Goal: Find contact information: Find contact information

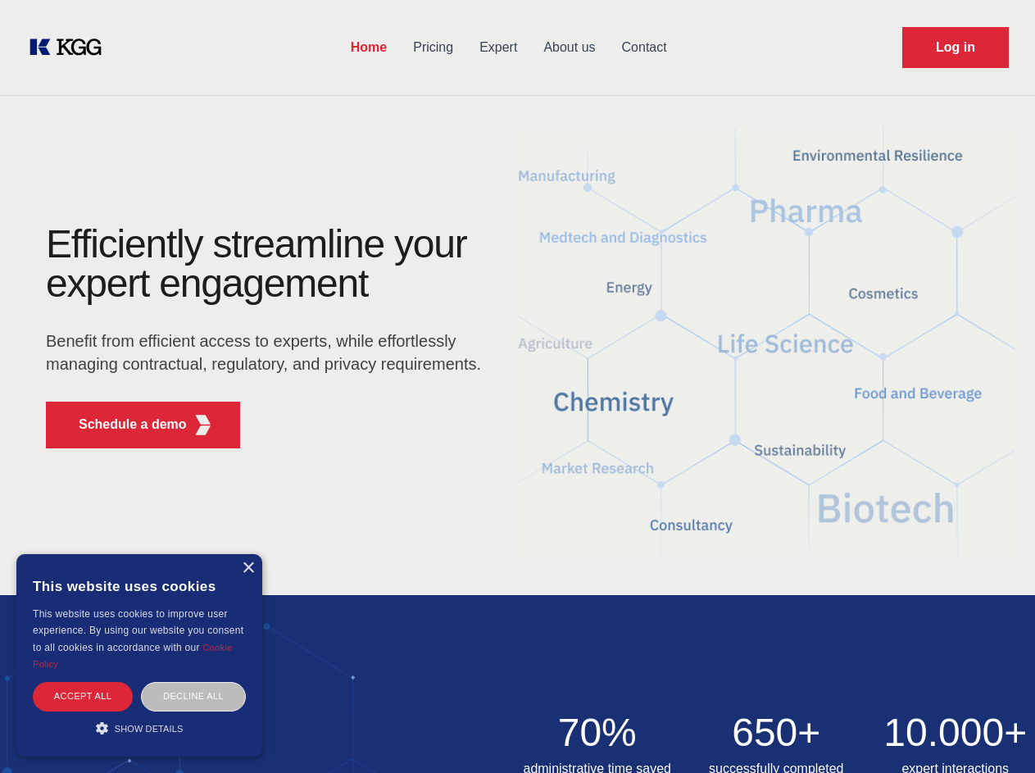
click at [517, 386] on div "Efficiently streamline your expert engagement Benefit from efficient access to …" at bounding box center [269, 343] width 498 height 237
click at [123, 425] on p "Schedule a demo" at bounding box center [133, 425] width 108 height 20
click at [248, 568] on div "× This website uses cookies This website uses cookies to improve user experienc…" at bounding box center [139, 655] width 246 height 202
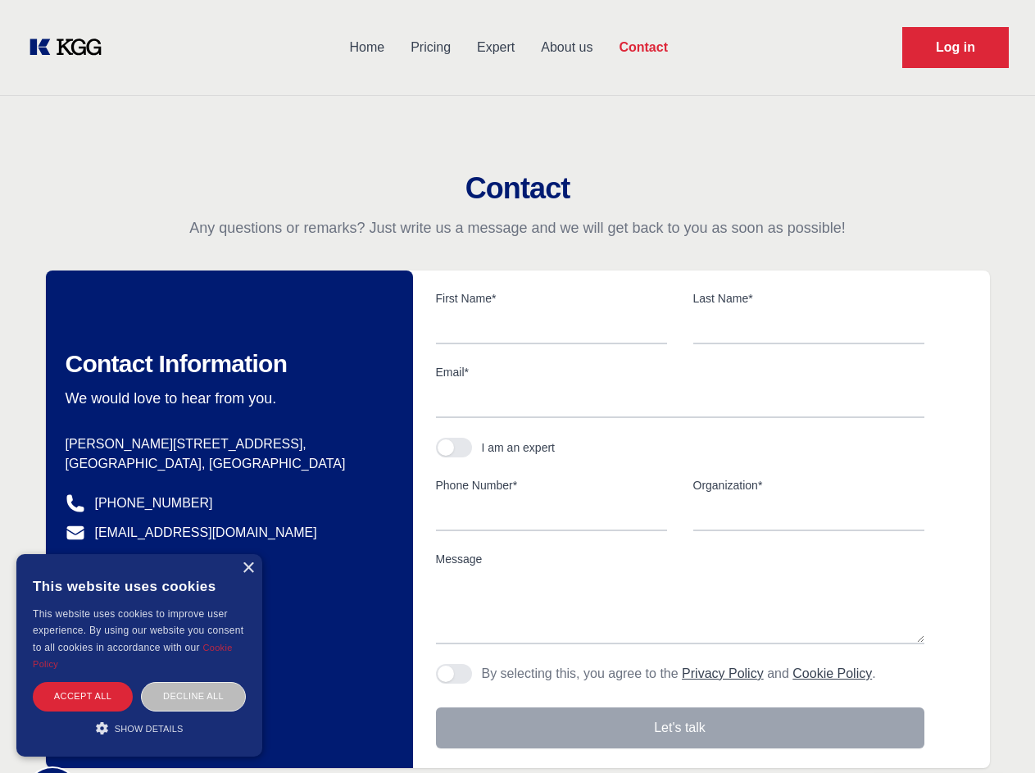
click at [83, 696] on div "Accept all" at bounding box center [83, 696] width 100 height 29
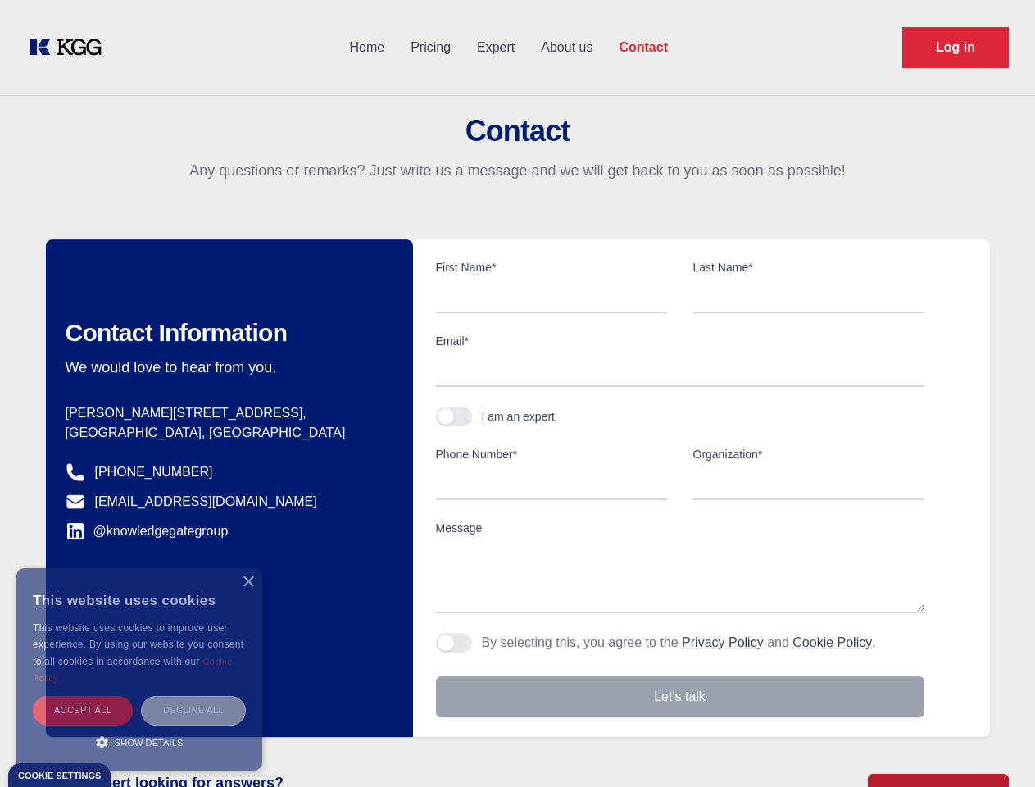
click at [193, 696] on div "Decline all" at bounding box center [193, 710] width 105 height 29
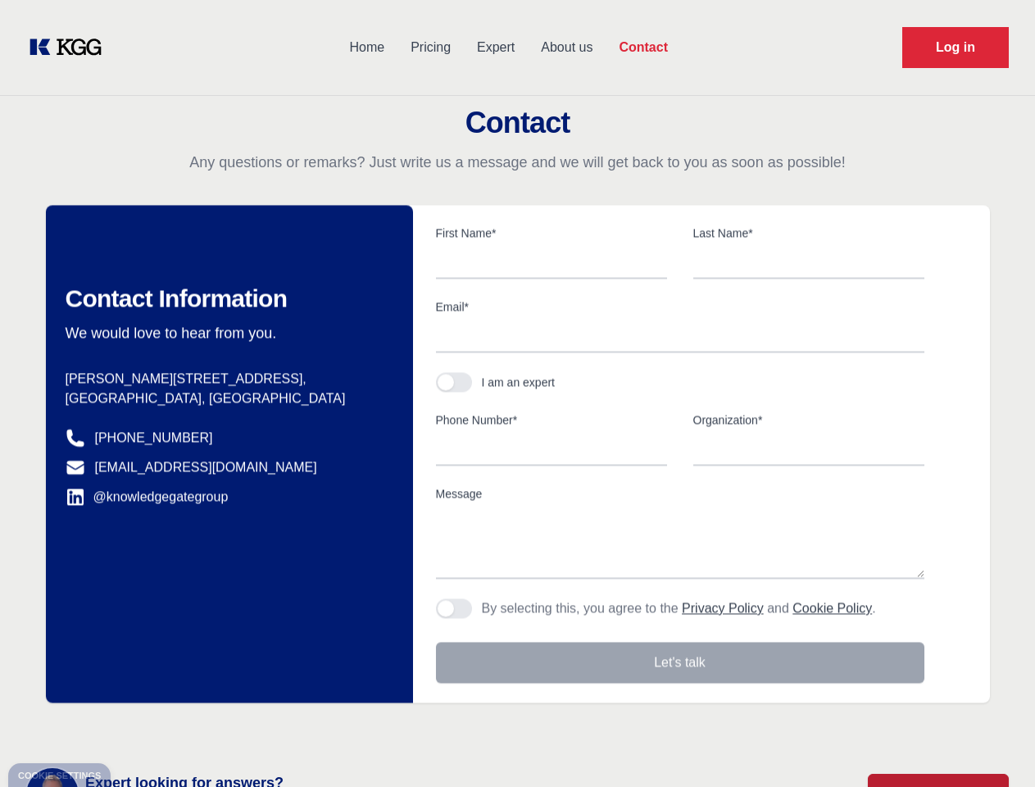
click at [139, 728] on main "Contact Any questions or remarks? Just write us a message and we will get back …" at bounding box center [517, 426] width 1035 height 853
